Goal: Information Seeking & Learning: Learn about a topic

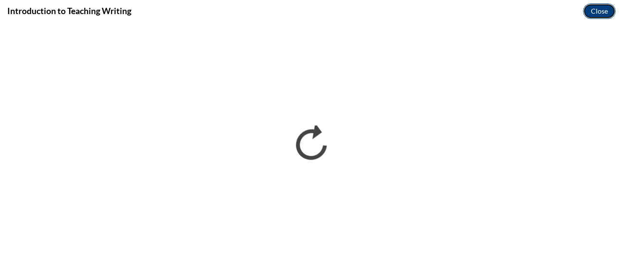
click at [602, 9] on button "Close" at bounding box center [599, 11] width 33 height 16
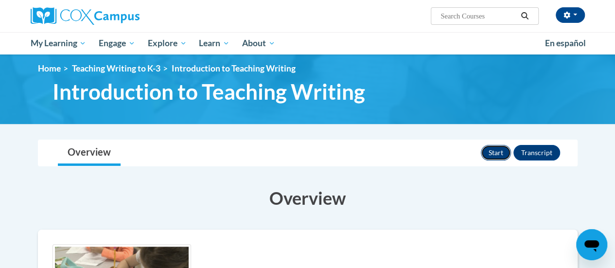
click at [498, 149] on button "Start" at bounding box center [496, 153] width 30 height 16
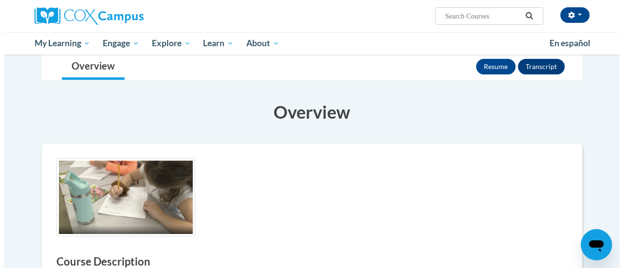
scroll to position [85, 0]
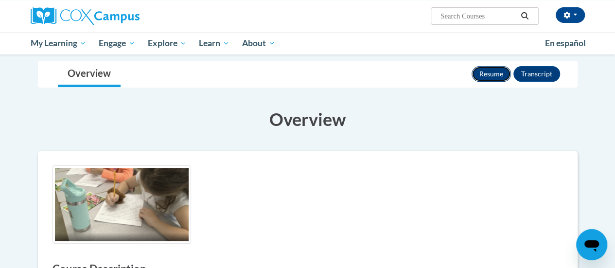
click at [493, 77] on button "Resume" at bounding box center [491, 74] width 39 height 16
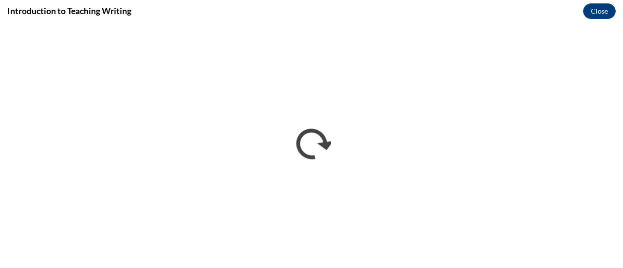
scroll to position [0, 0]
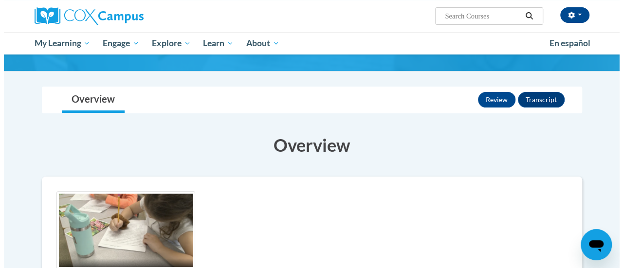
scroll to position [56, 0]
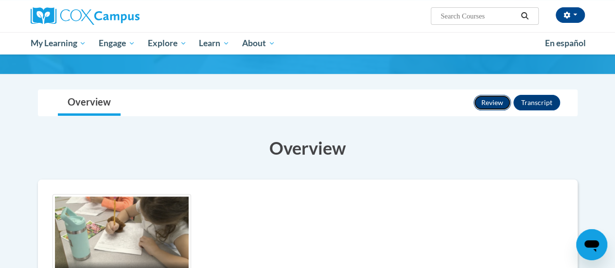
click at [491, 101] on button "Review" at bounding box center [492, 103] width 37 height 16
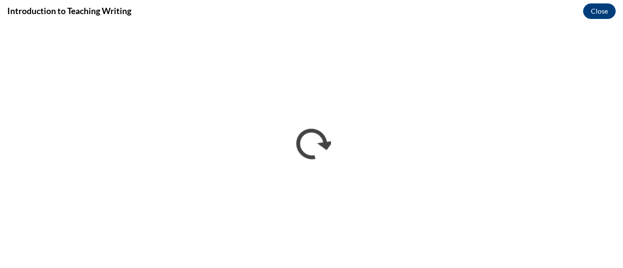
scroll to position [0, 0]
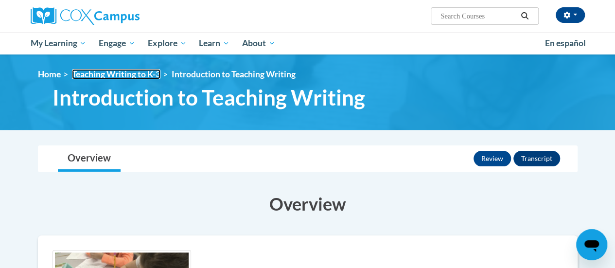
click at [126, 76] on link "Teaching Writing to K-3" at bounding box center [116, 74] width 89 height 10
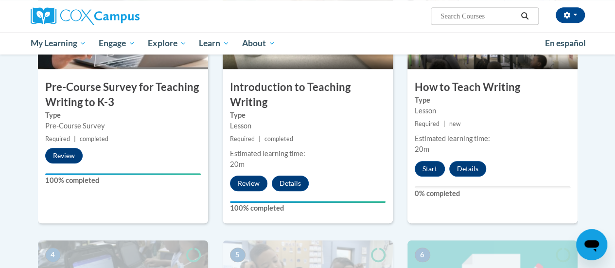
scroll to position [291, 0]
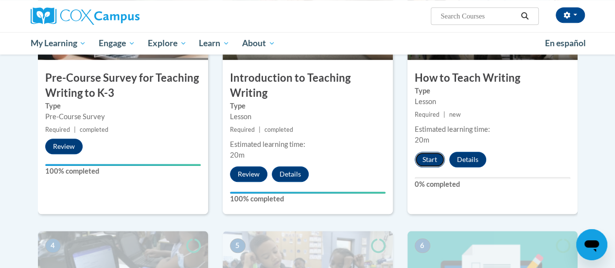
click at [433, 161] on button "Start" at bounding box center [430, 160] width 30 height 16
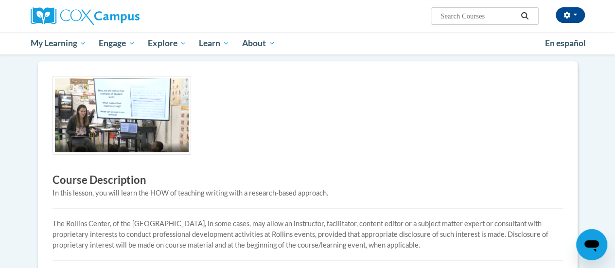
click at [100, 124] on img at bounding box center [122, 115] width 139 height 79
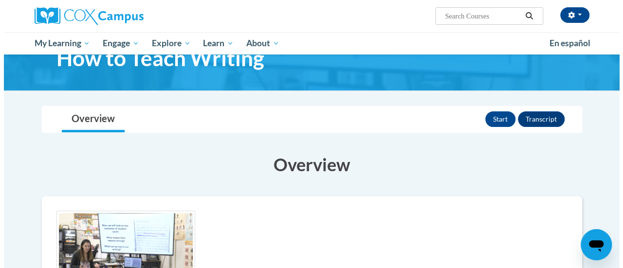
scroll to position [36, 0]
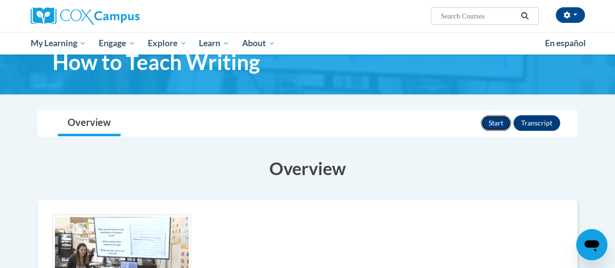
click at [488, 122] on button "Start" at bounding box center [496, 123] width 30 height 16
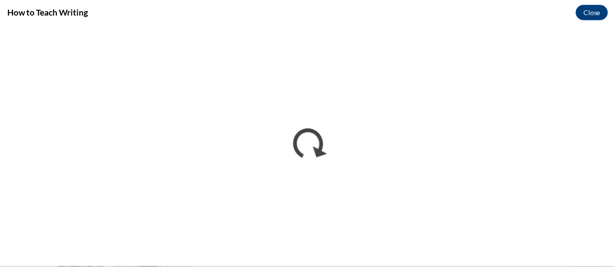
scroll to position [0, 0]
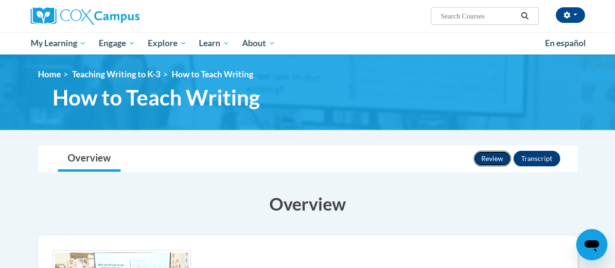
click at [484, 157] on button "Review" at bounding box center [492, 159] width 37 height 16
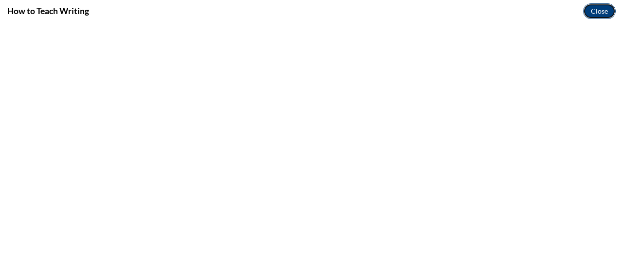
click at [600, 8] on button "Close" at bounding box center [599, 11] width 33 height 16
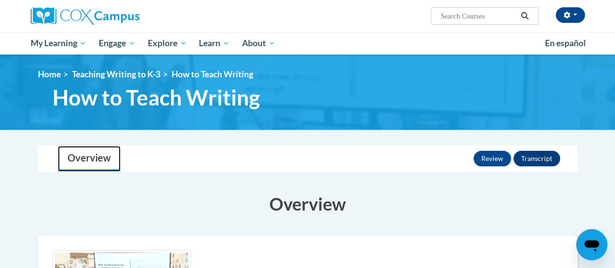
click at [79, 159] on link "Overview" at bounding box center [89, 159] width 63 height 26
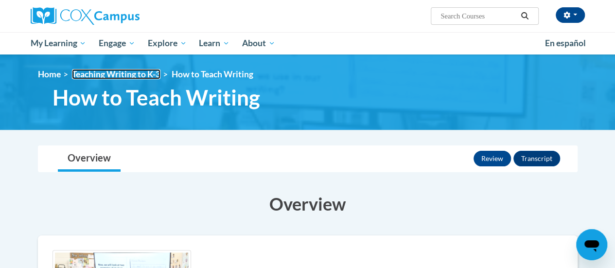
click at [117, 79] on link "Teaching Writing to K-3" at bounding box center [116, 74] width 89 height 10
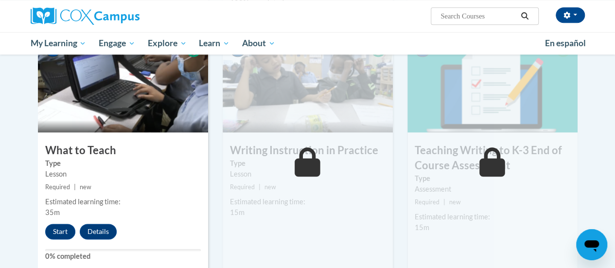
scroll to position [495, 0]
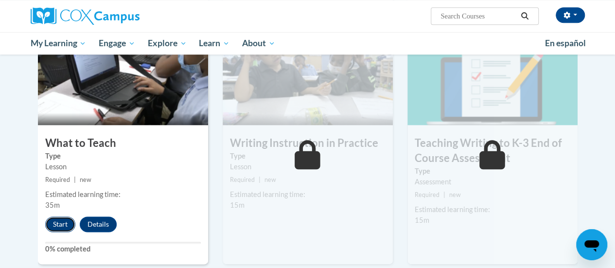
click at [61, 227] on button "Start" at bounding box center [60, 224] width 30 height 16
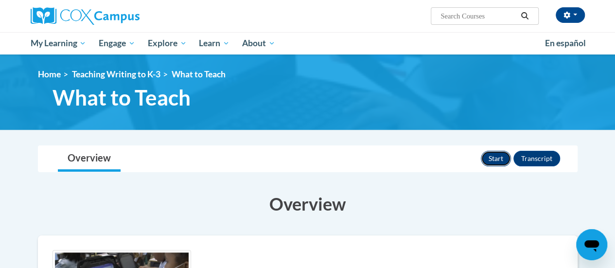
click at [499, 156] on button "Start" at bounding box center [496, 159] width 30 height 16
